Goal: Transaction & Acquisition: Purchase product/service

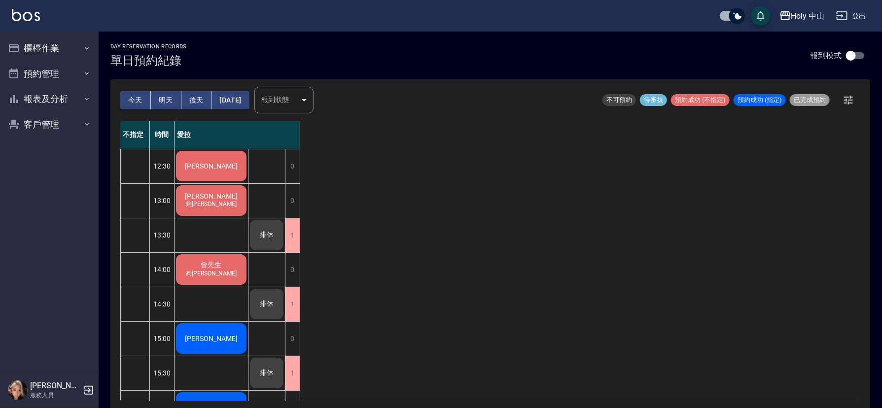
click at [224, 164] on div "[PERSON_NAME]" at bounding box center [211, 166] width 73 height 34
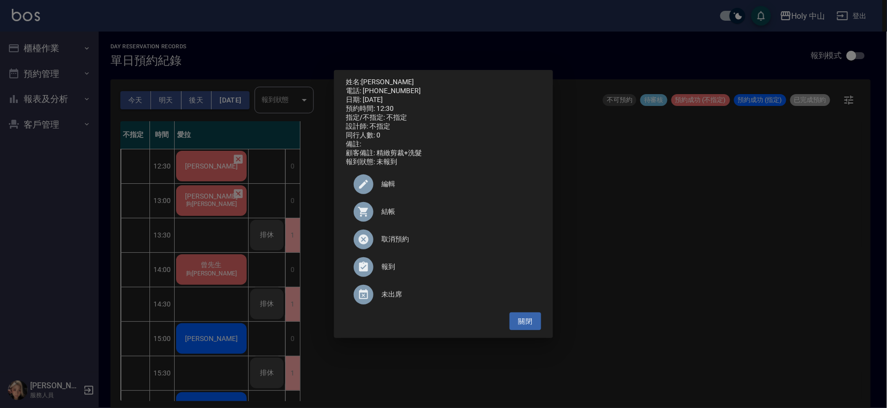
click at [385, 215] on span "結帳" at bounding box center [457, 212] width 152 height 10
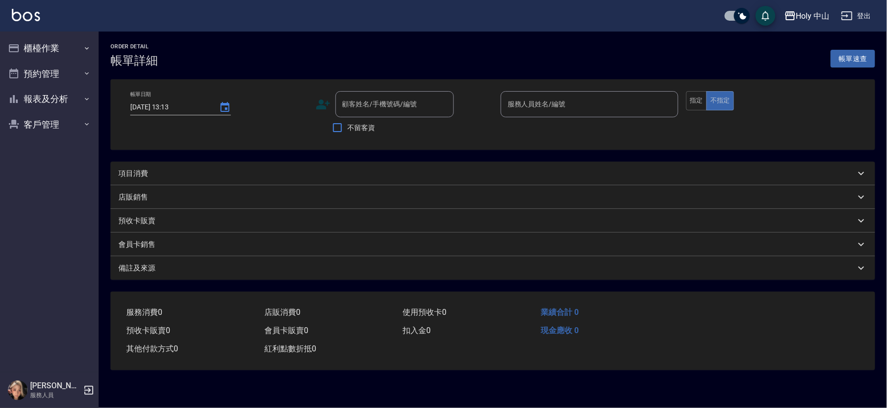
click at [283, 175] on div "項目消費" at bounding box center [486, 174] width 737 height 10
type input "[DATE] 12:30"
type input "愛拉(無代號)"
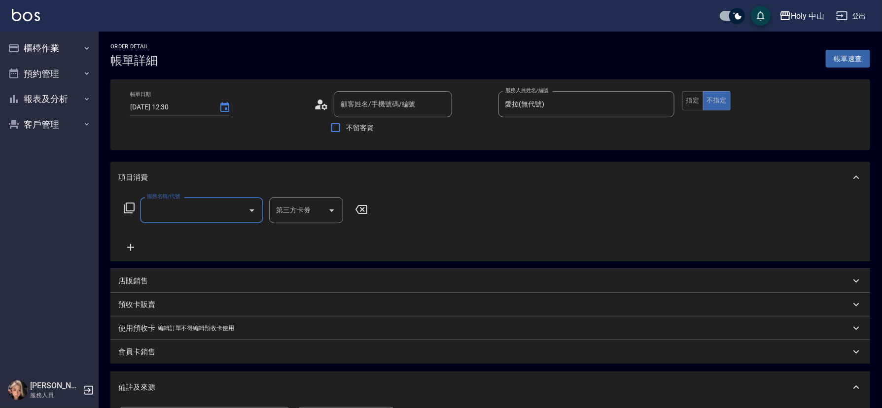
type input "[PERSON_NAME]/0929221777/null"
click at [232, 213] on input "服務名稱/代號" at bounding box center [195, 210] width 100 height 17
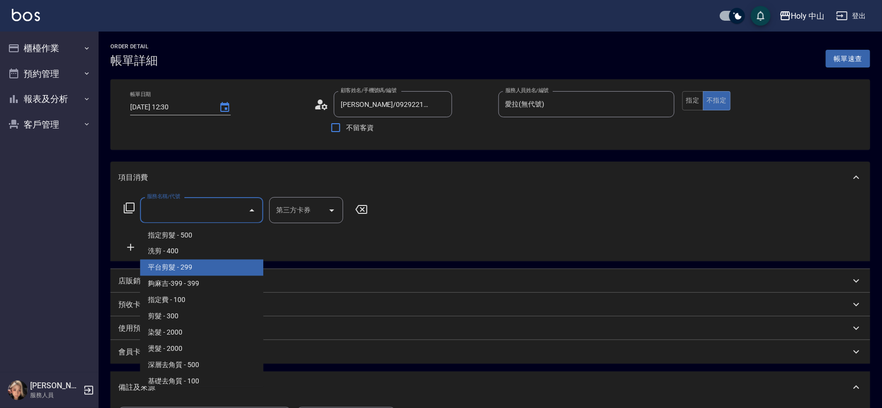
click at [201, 264] on span "平台剪髮 - 299" at bounding box center [201, 268] width 123 height 16
type input "平台剪髮(4)"
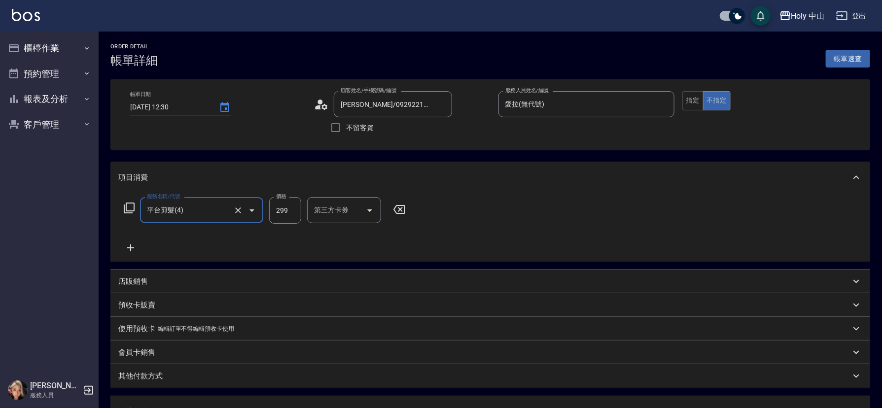
click at [330, 211] on div "第三方卡券 第三方卡券" at bounding box center [344, 210] width 74 height 26
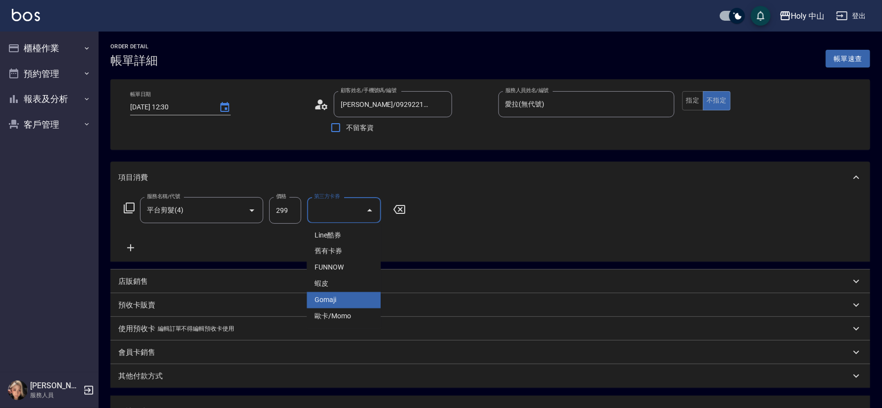
click at [338, 295] on span "Gomaji" at bounding box center [344, 301] width 74 height 16
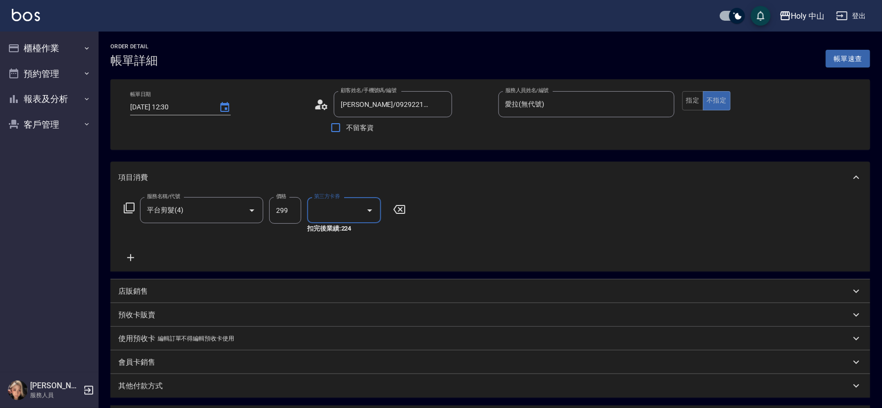
type input "Gomaji"
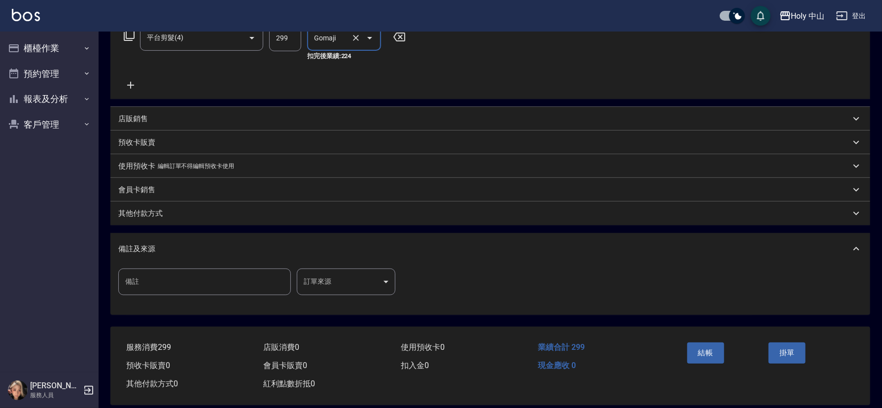
scroll to position [185, 0]
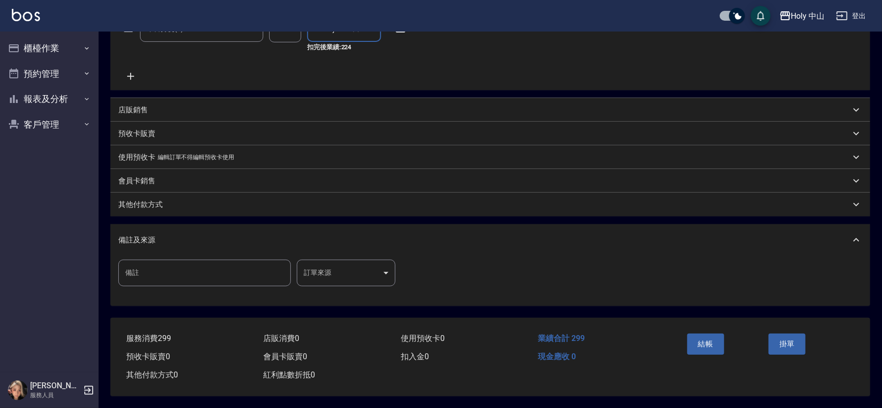
click at [321, 272] on body "Holy 中山 登出 櫃檯作業 打帳單 帳單列表 營業儀表板 現場電腦打卡 預約管理 預約管理 單日預約紀錄 單週預約紀錄 報表及分析 報表目錄 店家日報表 …" at bounding box center [441, 113] width 882 height 590
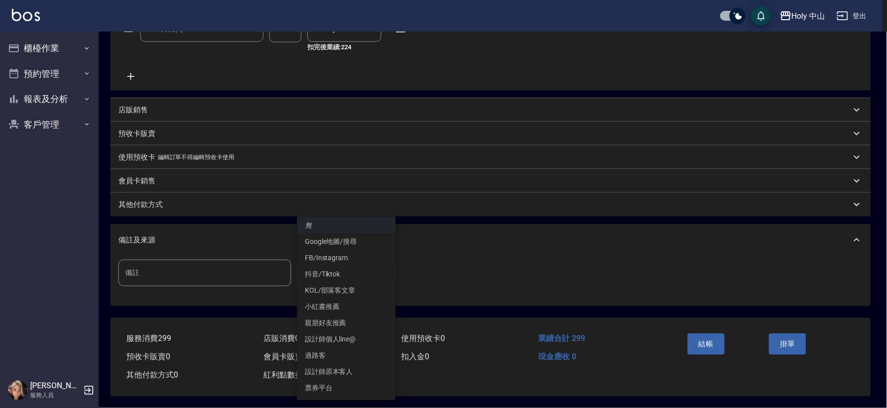
click at [331, 383] on li "票券平台" at bounding box center [346, 388] width 99 height 16
type input "票券平台"
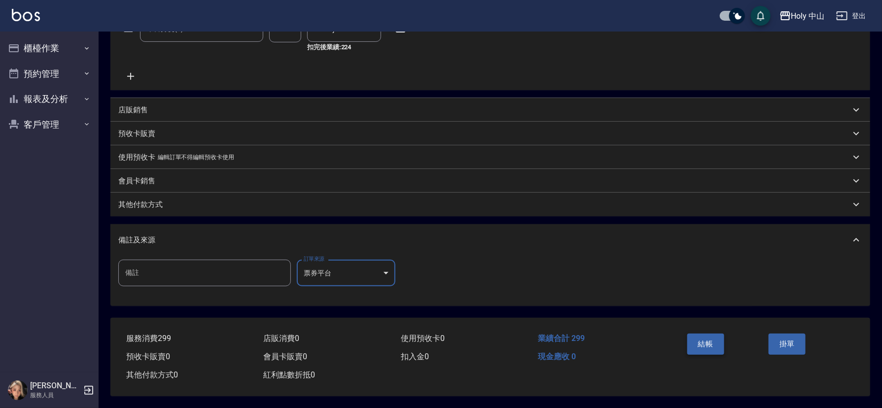
click at [711, 334] on button "結帳" at bounding box center [706, 344] width 37 height 21
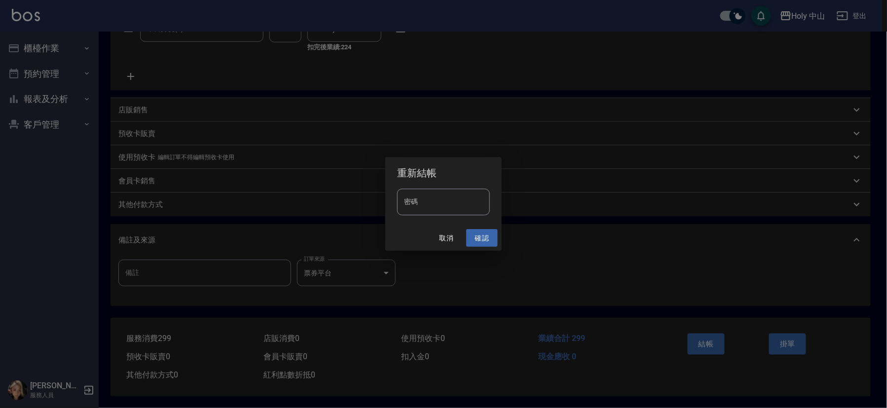
click at [482, 238] on button "確認" at bounding box center [482, 238] width 32 height 18
